Goal: Information Seeking & Learning: Check status

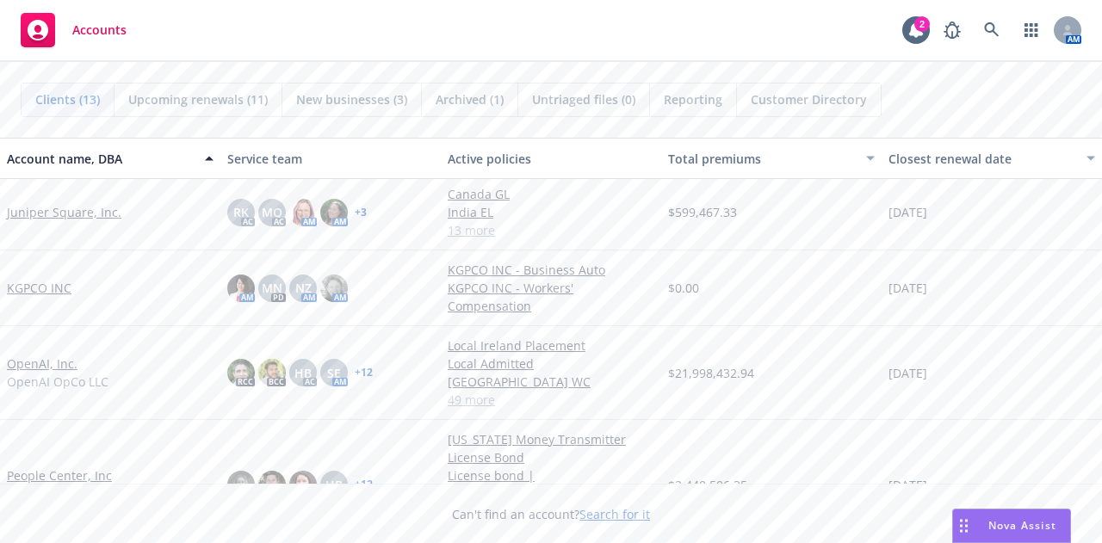
scroll to position [288, 0]
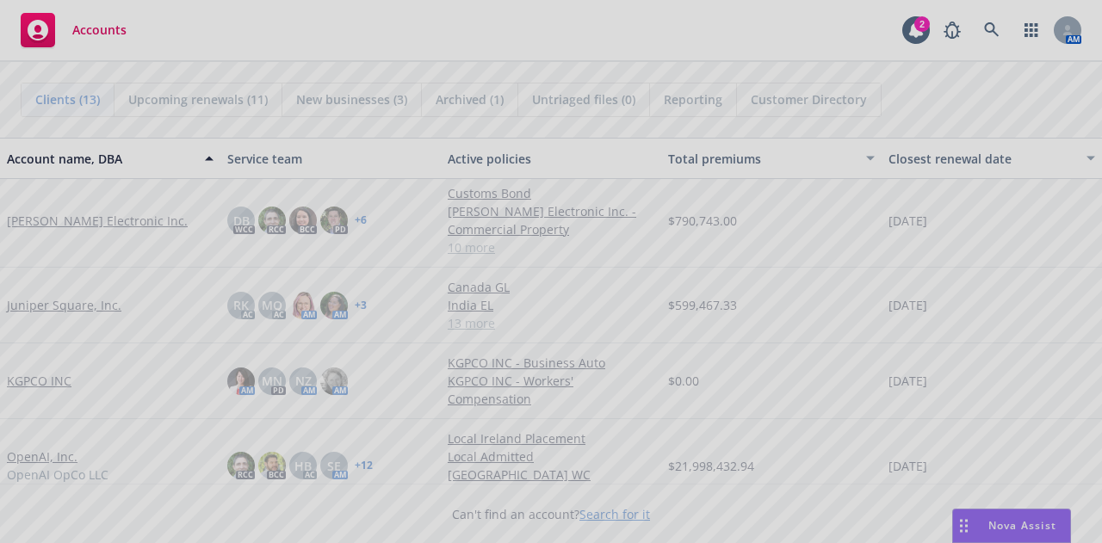
click at [62, 223] on div at bounding box center [551, 271] width 1102 height 543
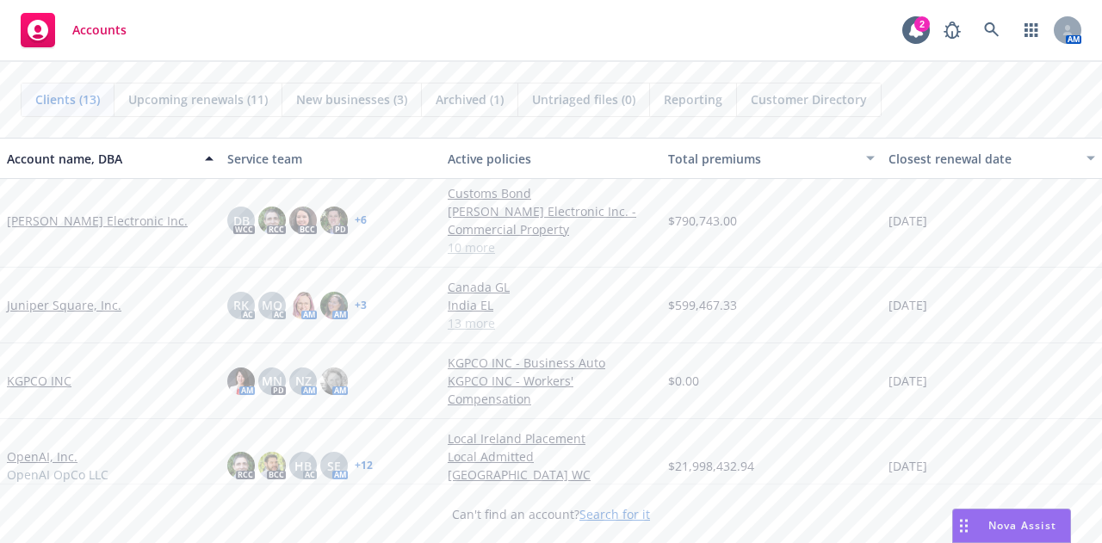
click at [49, 220] on link "[PERSON_NAME] Electronic Inc." at bounding box center [97, 221] width 181 height 18
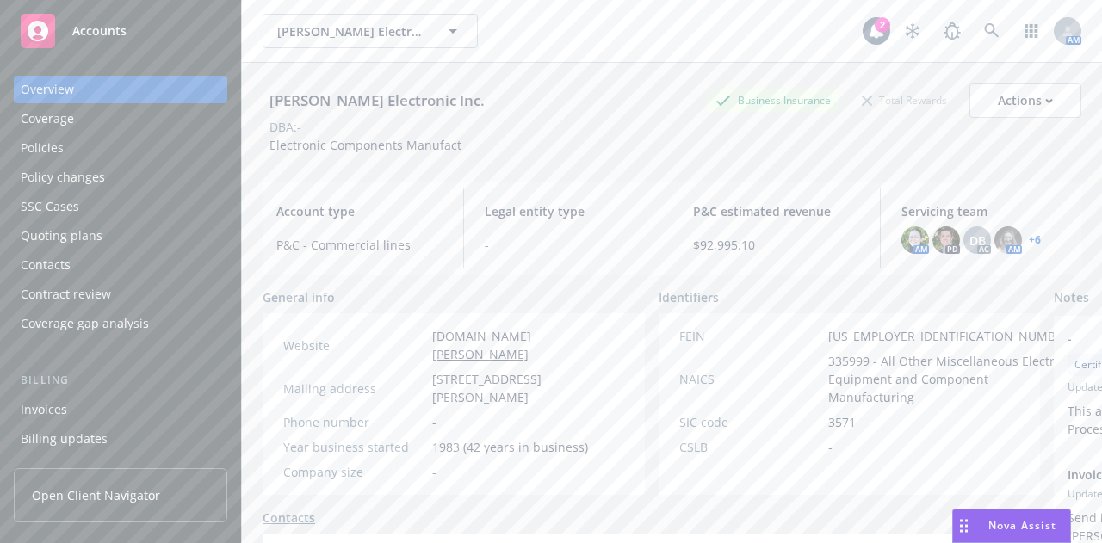
click at [53, 152] on div "Policies" at bounding box center [42, 148] width 43 height 28
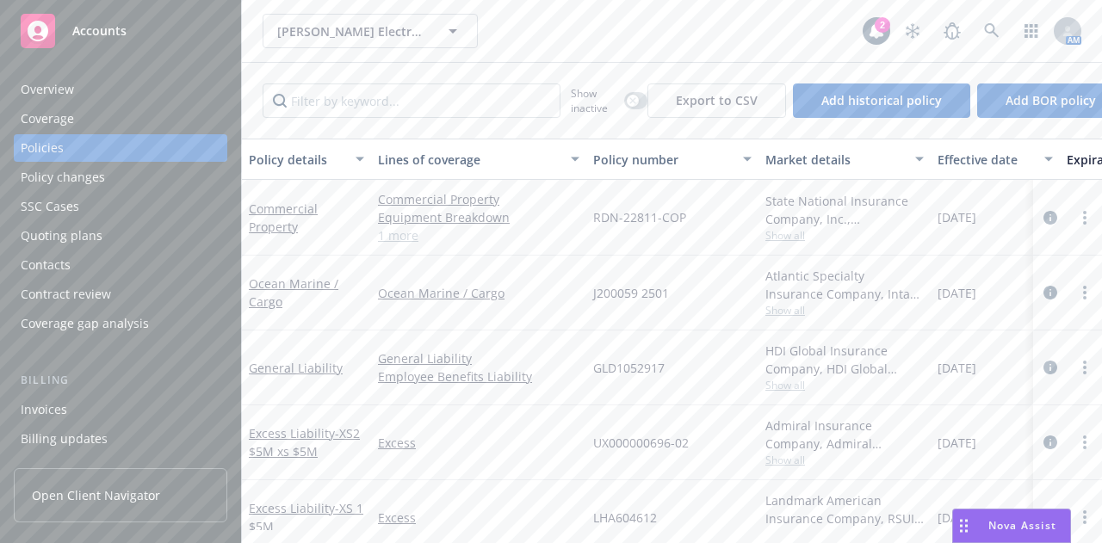
click at [637, 48] on div "[PERSON_NAME] Electronic Inc. [PERSON_NAME] Electronic Inc. 2 AM" at bounding box center [672, 31] width 860 height 62
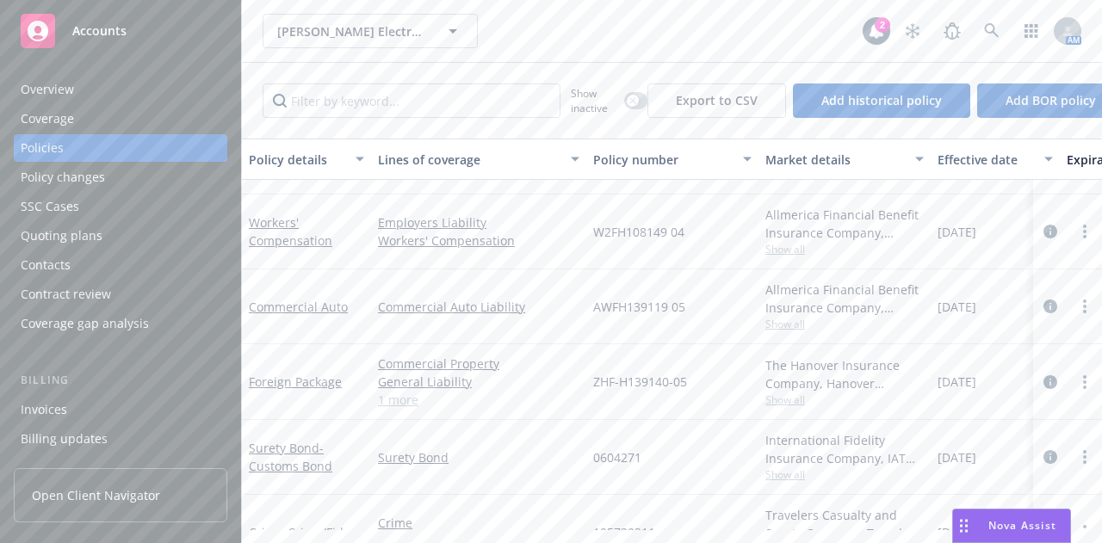
scroll to position [524, 0]
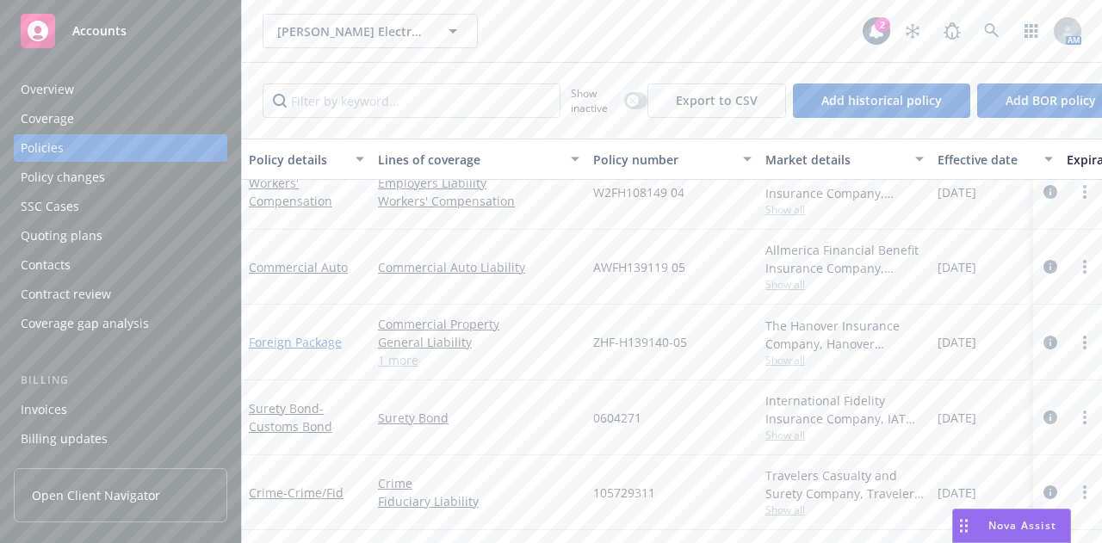
click at [307, 334] on link "Foreign Package" at bounding box center [295, 342] width 93 height 16
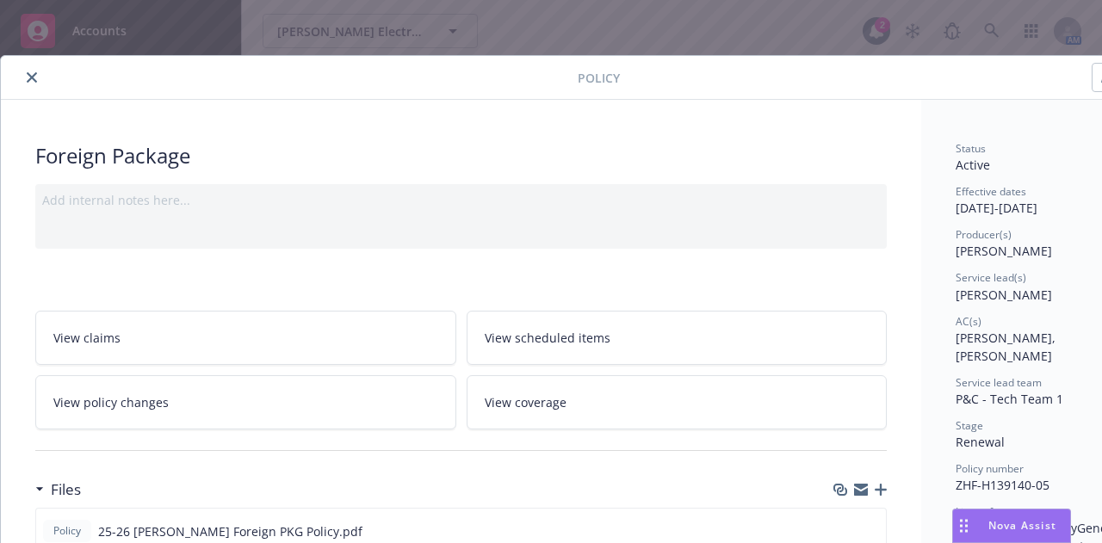
click at [36, 72] on button "close" at bounding box center [32, 77] width 21 height 21
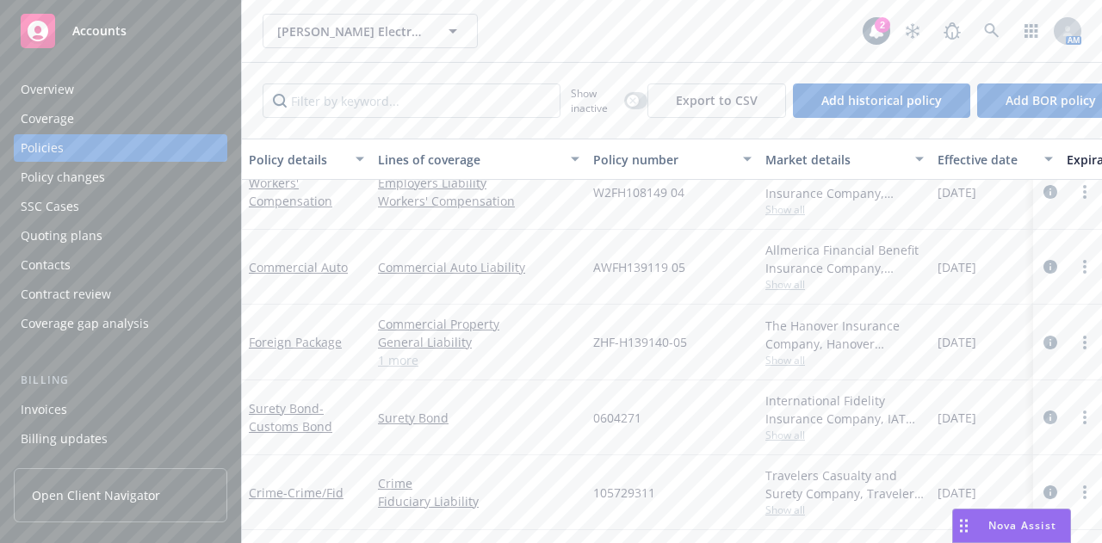
click at [629, 56] on div "[PERSON_NAME] Electronic Inc. [PERSON_NAME] Electronic Inc. 2 AM" at bounding box center [672, 31] width 860 height 62
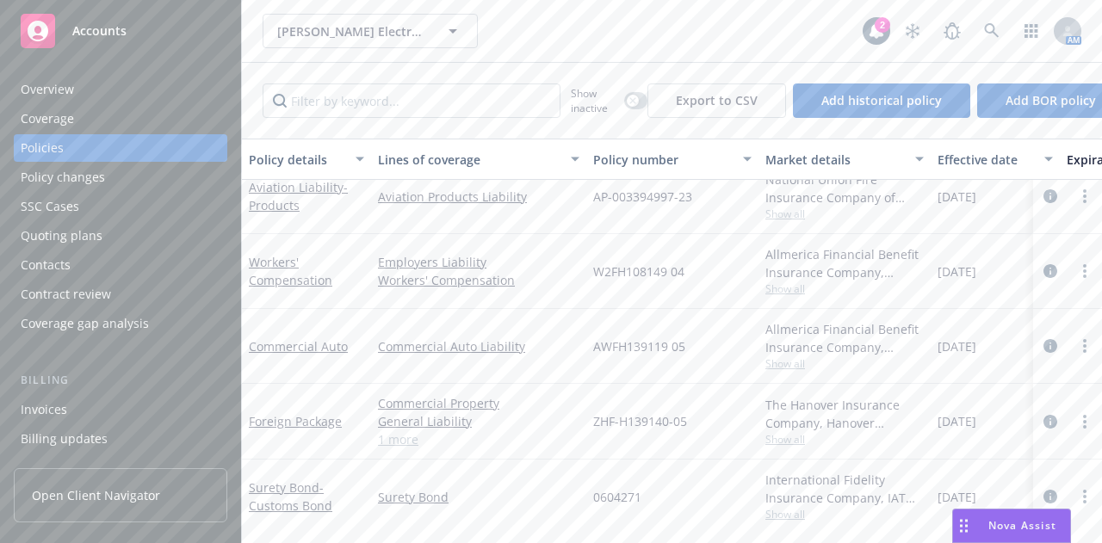
scroll to position [441, 0]
click at [784, 363] on span "Show all" at bounding box center [844, 363] width 158 height 15
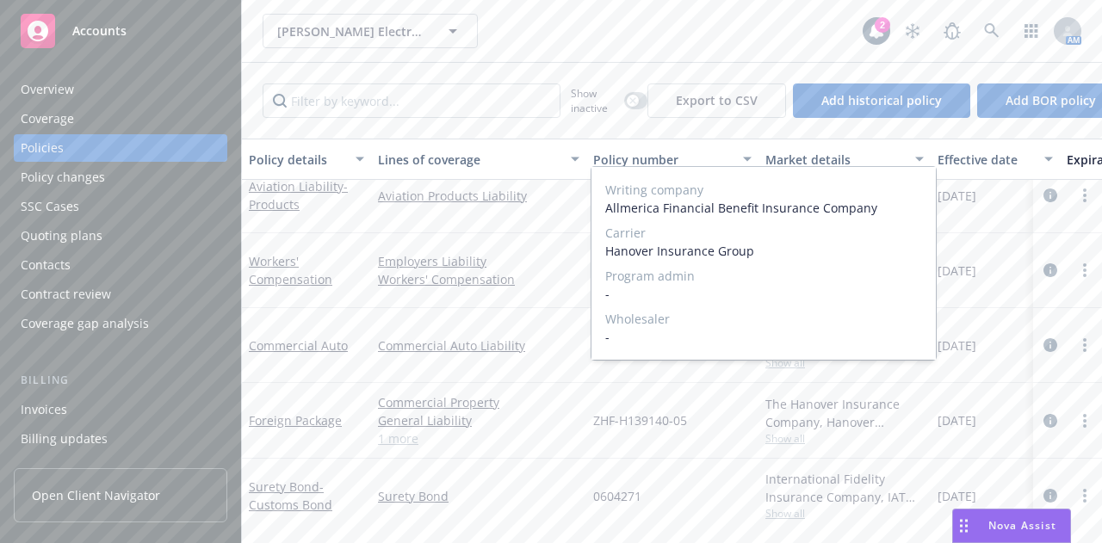
click at [784, 363] on span "Show all" at bounding box center [844, 363] width 158 height 15
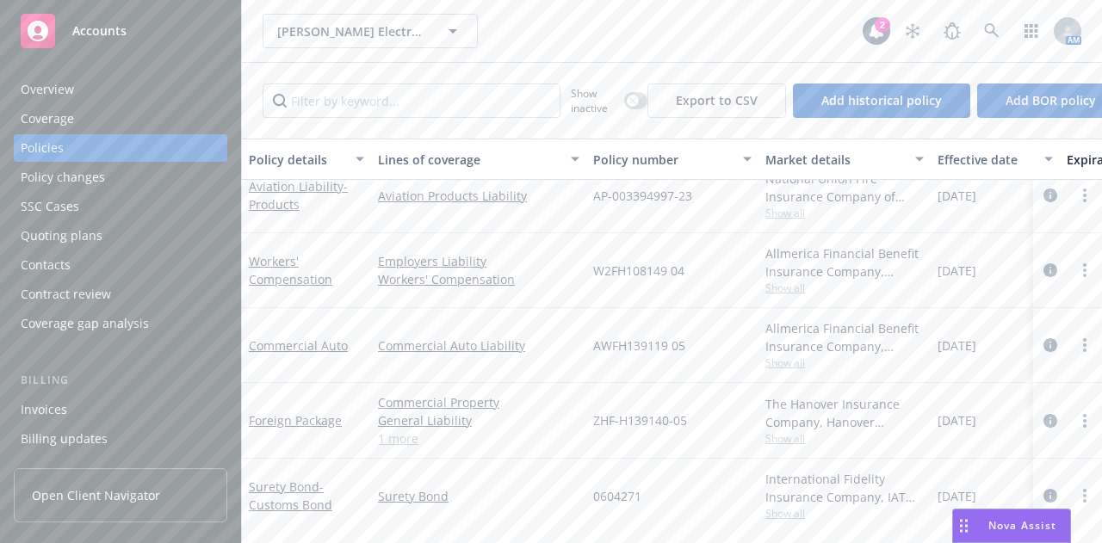
click at [647, 44] on div "[PERSON_NAME] Electronic Inc. [PERSON_NAME] Electronic Inc." at bounding box center [563, 31] width 600 height 34
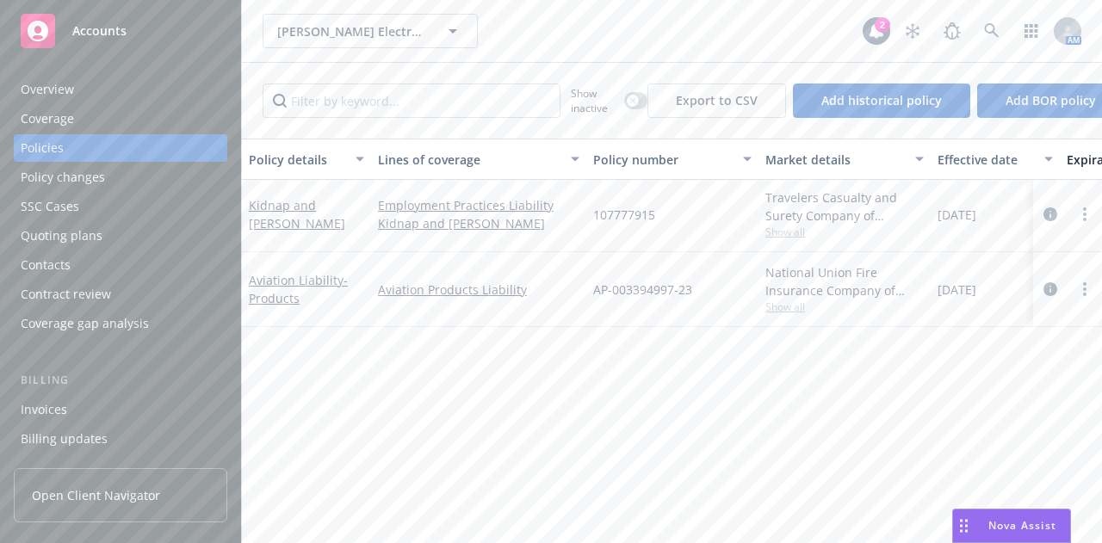
scroll to position [0, 0]
